Goal: Information Seeking & Learning: Learn about a topic

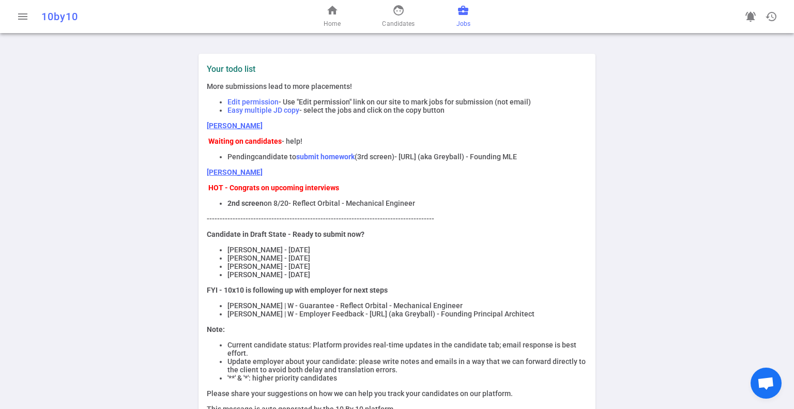
click at [457, 11] on link "business_center Jobs" at bounding box center [464, 16] width 14 height 25
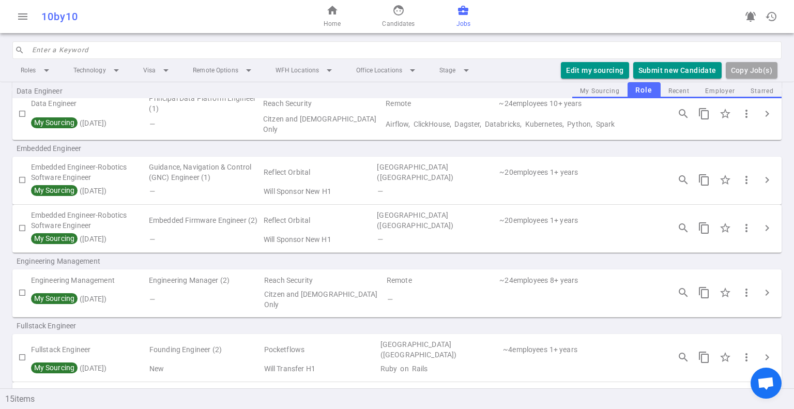
scroll to position [103, 0]
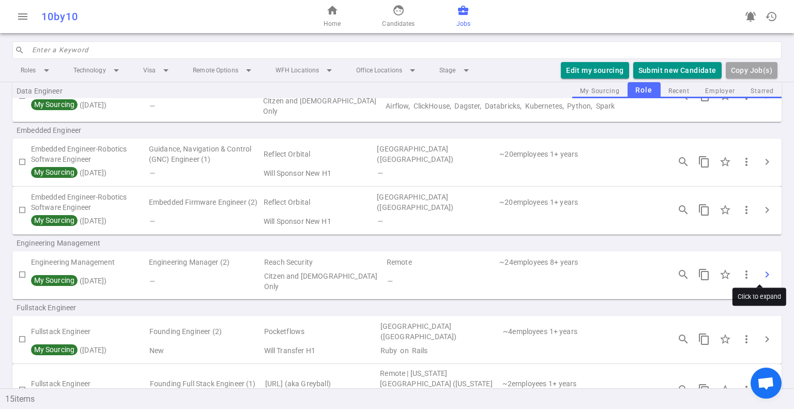
click at [763, 271] on span "chevron_right" at bounding box center [767, 274] width 12 height 12
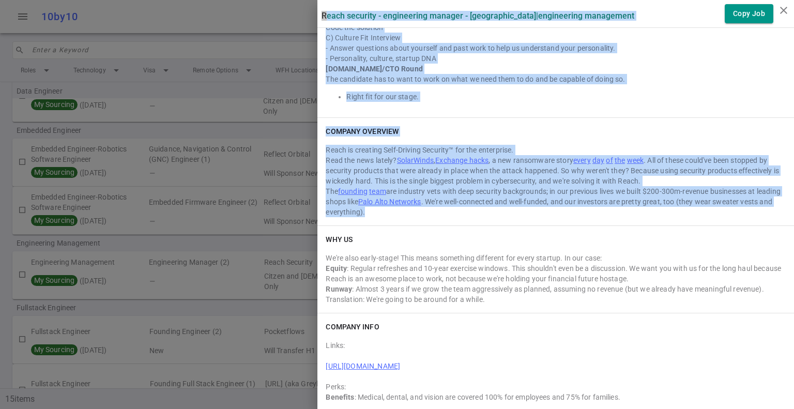
scroll to position [784, 0]
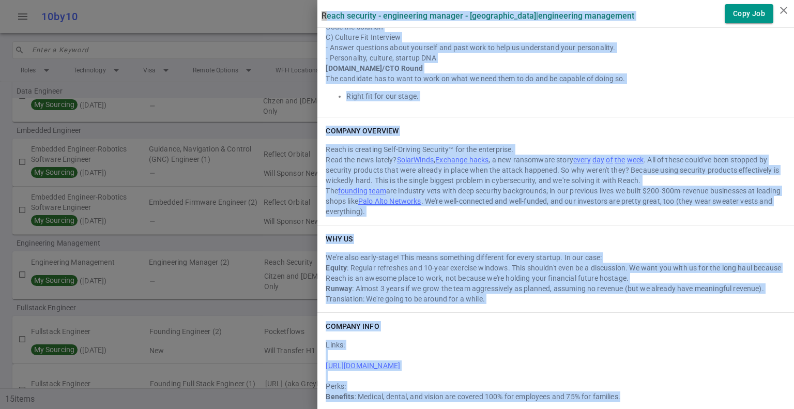
drag, startPoint x: 312, startPoint y: 12, endPoint x: 640, endPoint y: 391, distance: 500.5
copy div "Lorem Ipsumdol - Sitametcons Adipisc - Elitseddo | Eiusmodtemp Incididunt Utla …"
click at [639, 129] on div "COMPANY OVERVIEW" at bounding box center [556, 131] width 460 height 10
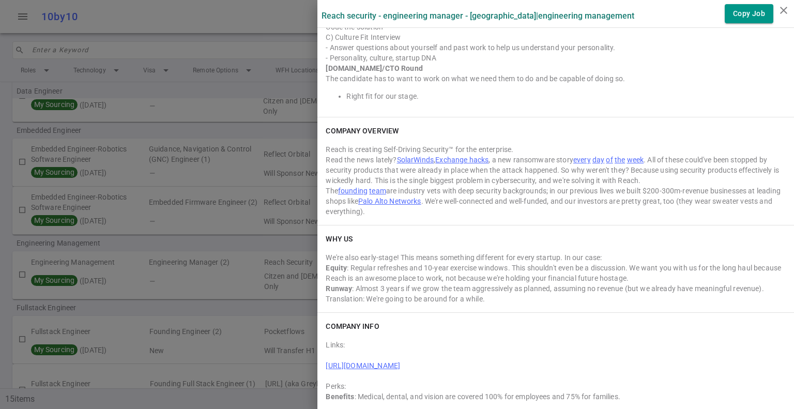
click at [400, 366] on link "[URL][DOMAIN_NAME]" at bounding box center [363, 366] width 74 height 8
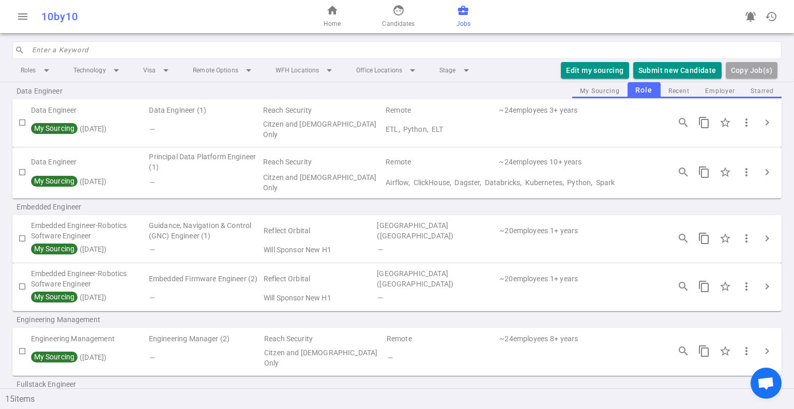
scroll to position [103, 0]
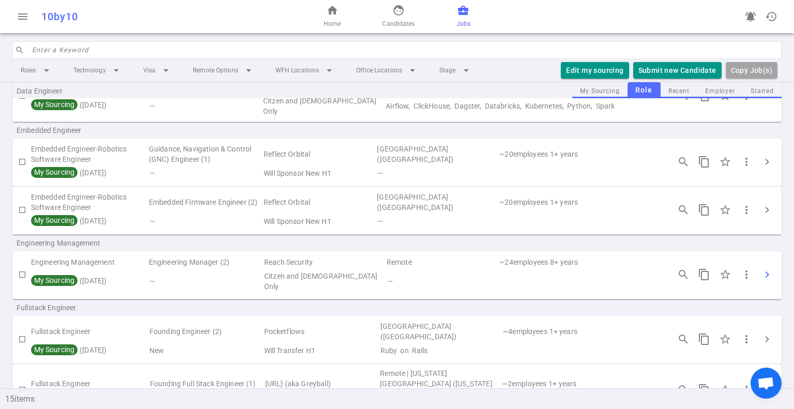
click at [761, 268] on span "chevron_right" at bounding box center [767, 274] width 12 height 12
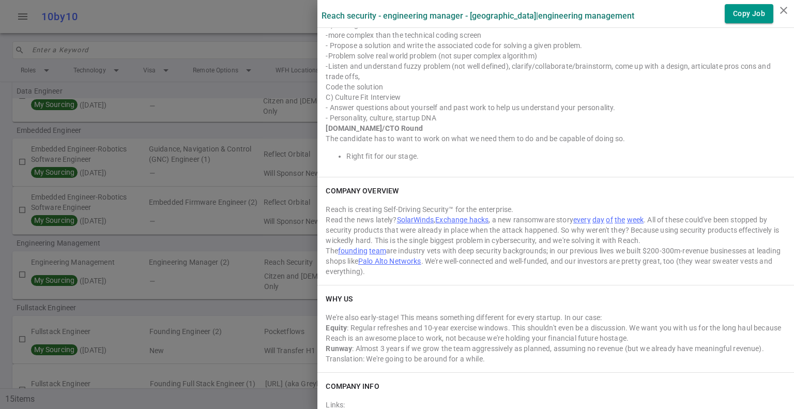
scroll to position [784, 0]
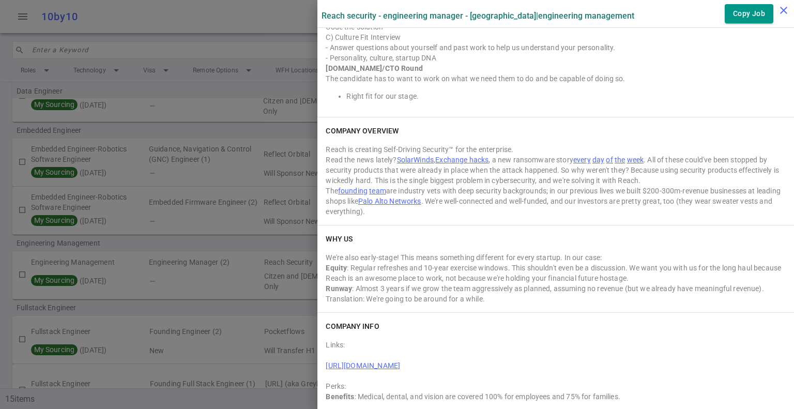
click at [782, 20] on button "close" at bounding box center [784, 10] width 21 height 21
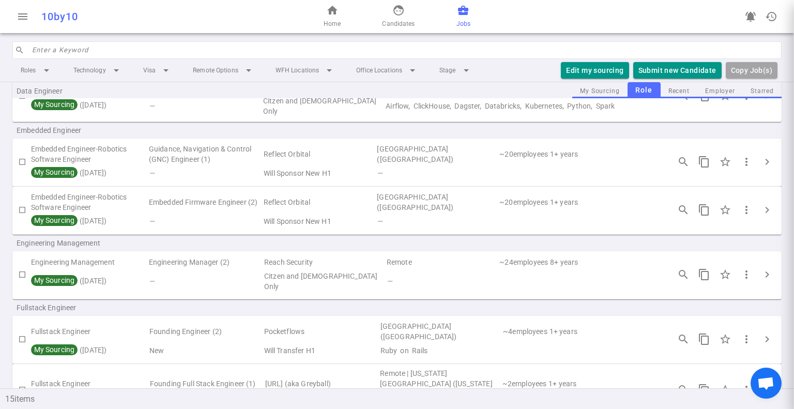
scroll to position [0, 0]
